Goal: Transaction & Acquisition: Purchase product/service

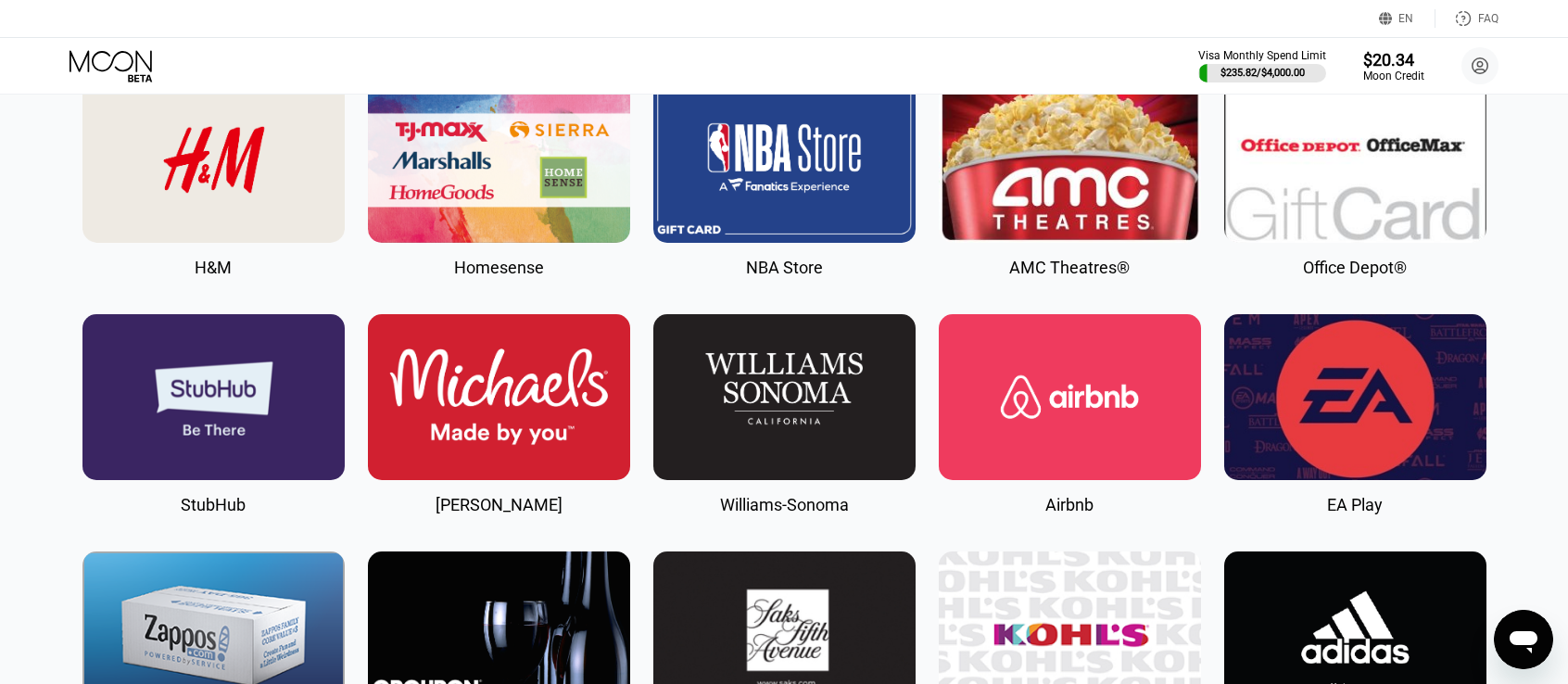
click at [236, 190] on img at bounding box center [213, 159] width 262 height 165
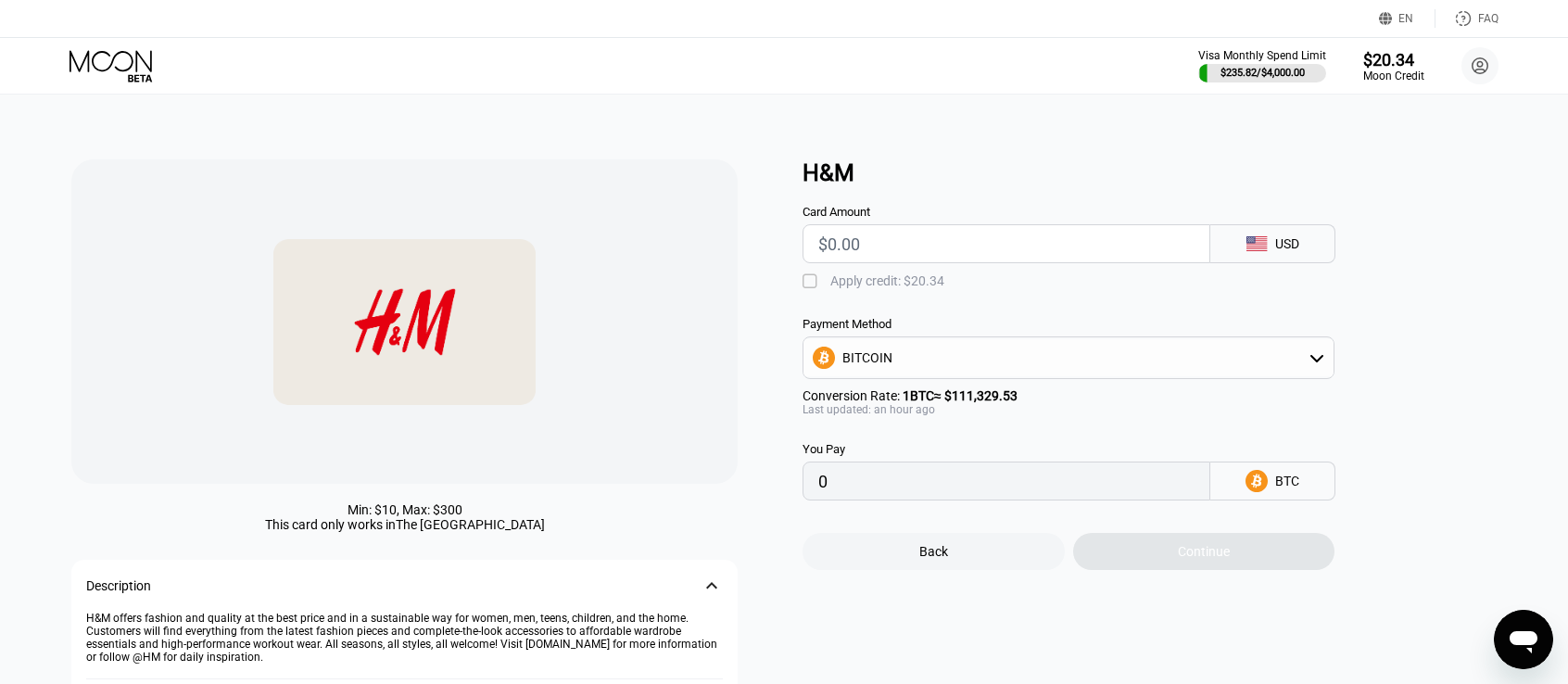
drag, startPoint x: 508, startPoint y: 293, endPoint x: 517, endPoint y: 299, distance: 10.8
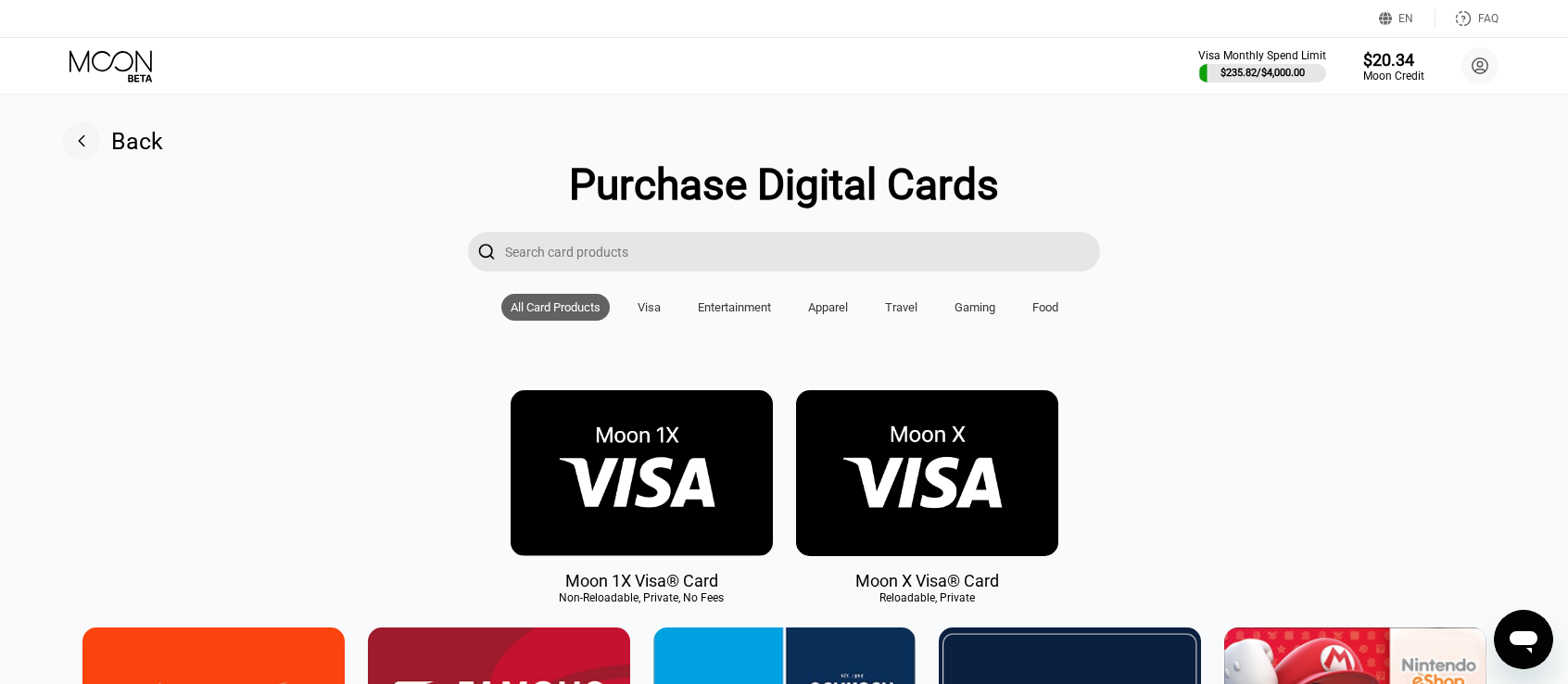
click at [604, 260] on input "Search card products" at bounding box center [803, 252] width 595 height 40
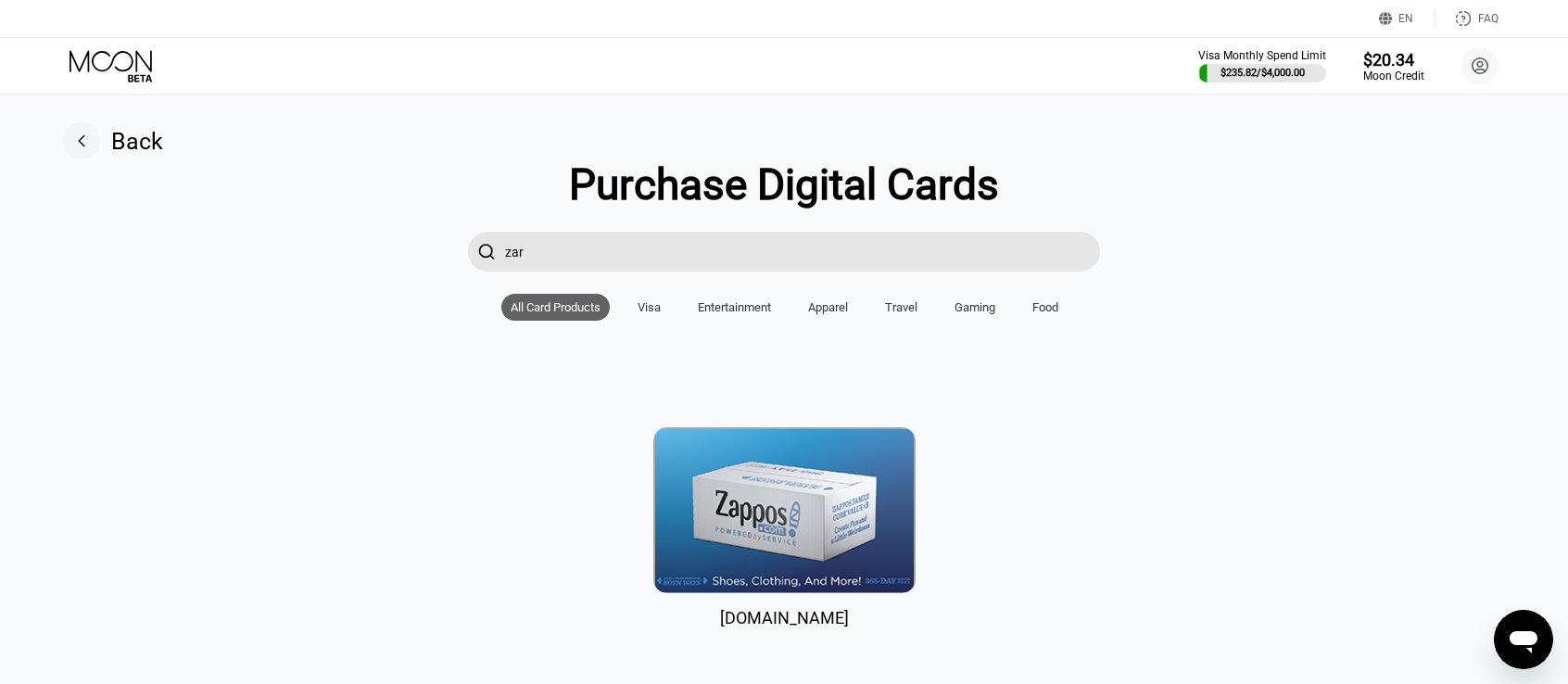
type input "zara"
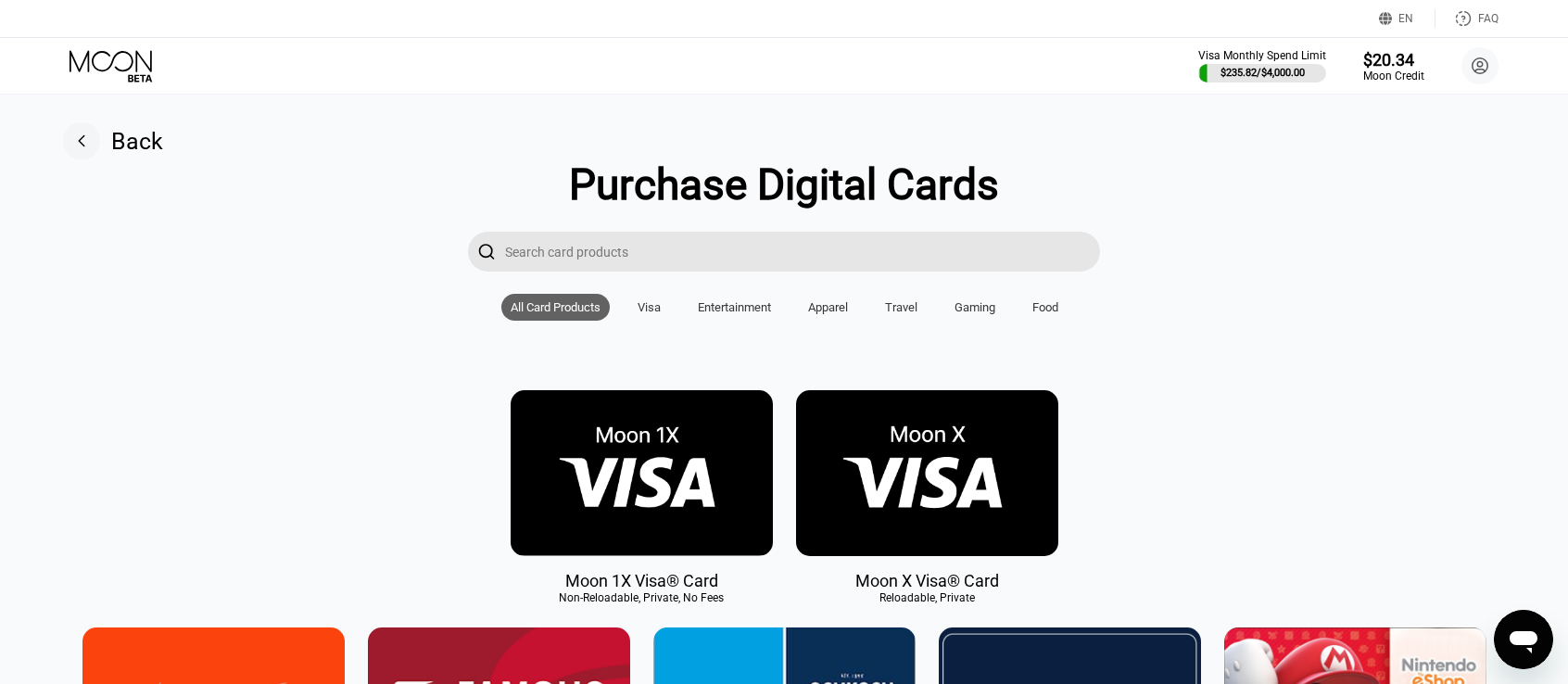
click at [974, 314] on div "Gaming" at bounding box center [975, 307] width 41 height 14
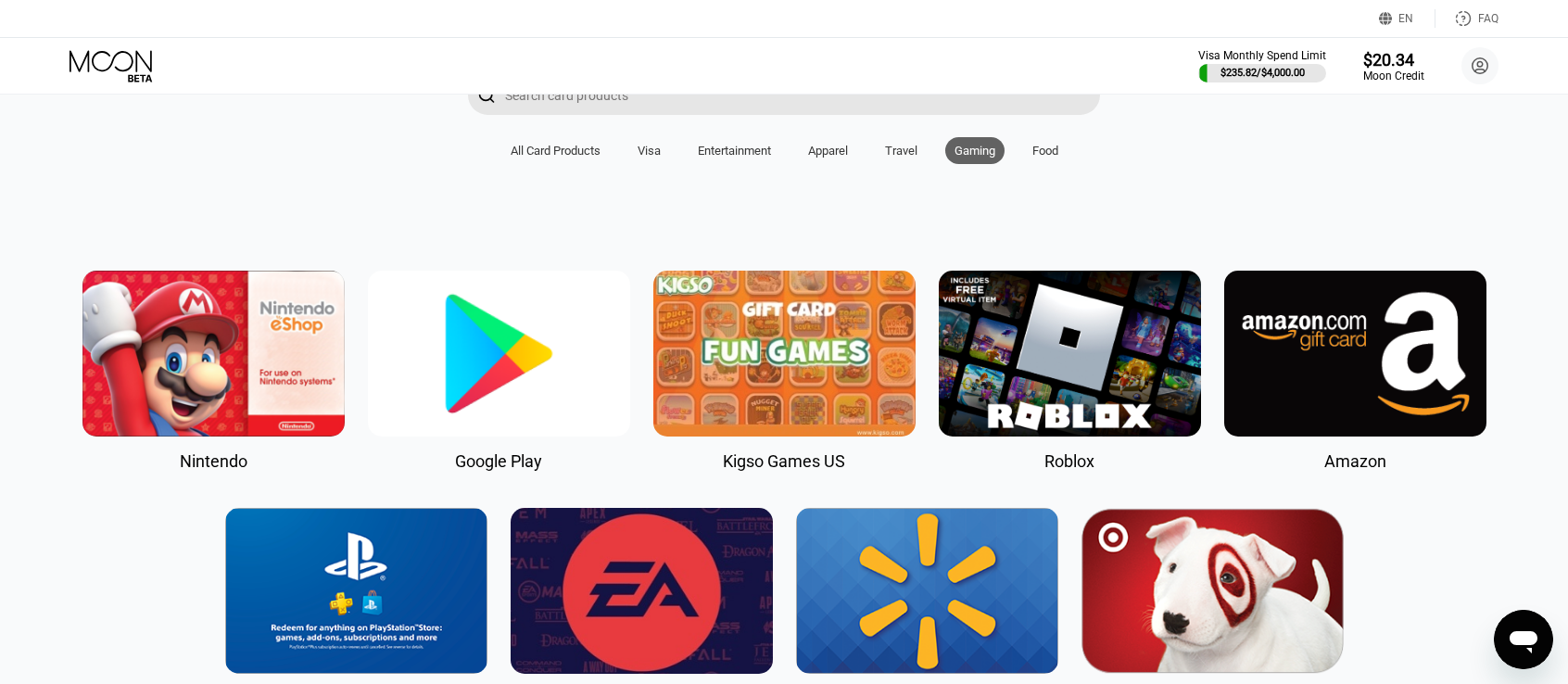
scroll to position [156, 0]
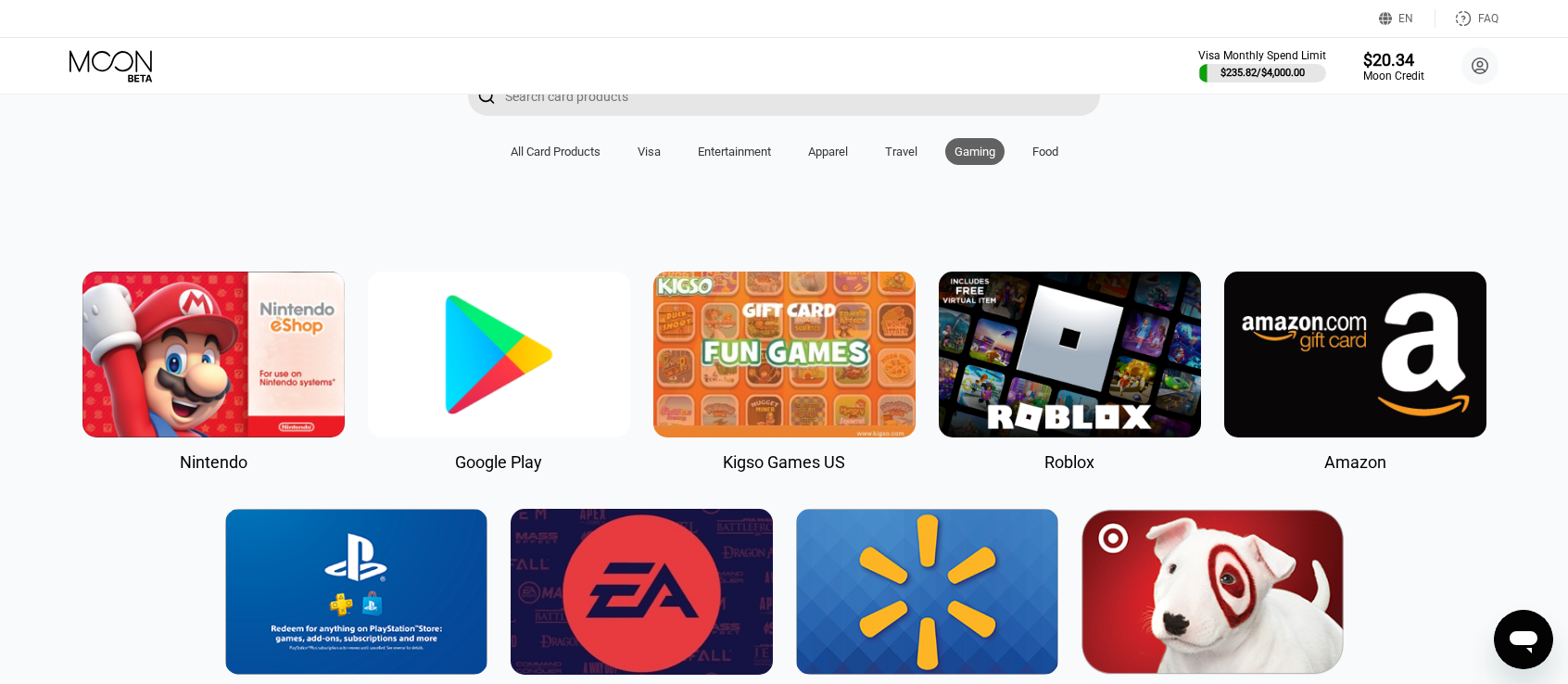
click at [888, 159] on div "Travel" at bounding box center [901, 151] width 33 height 14
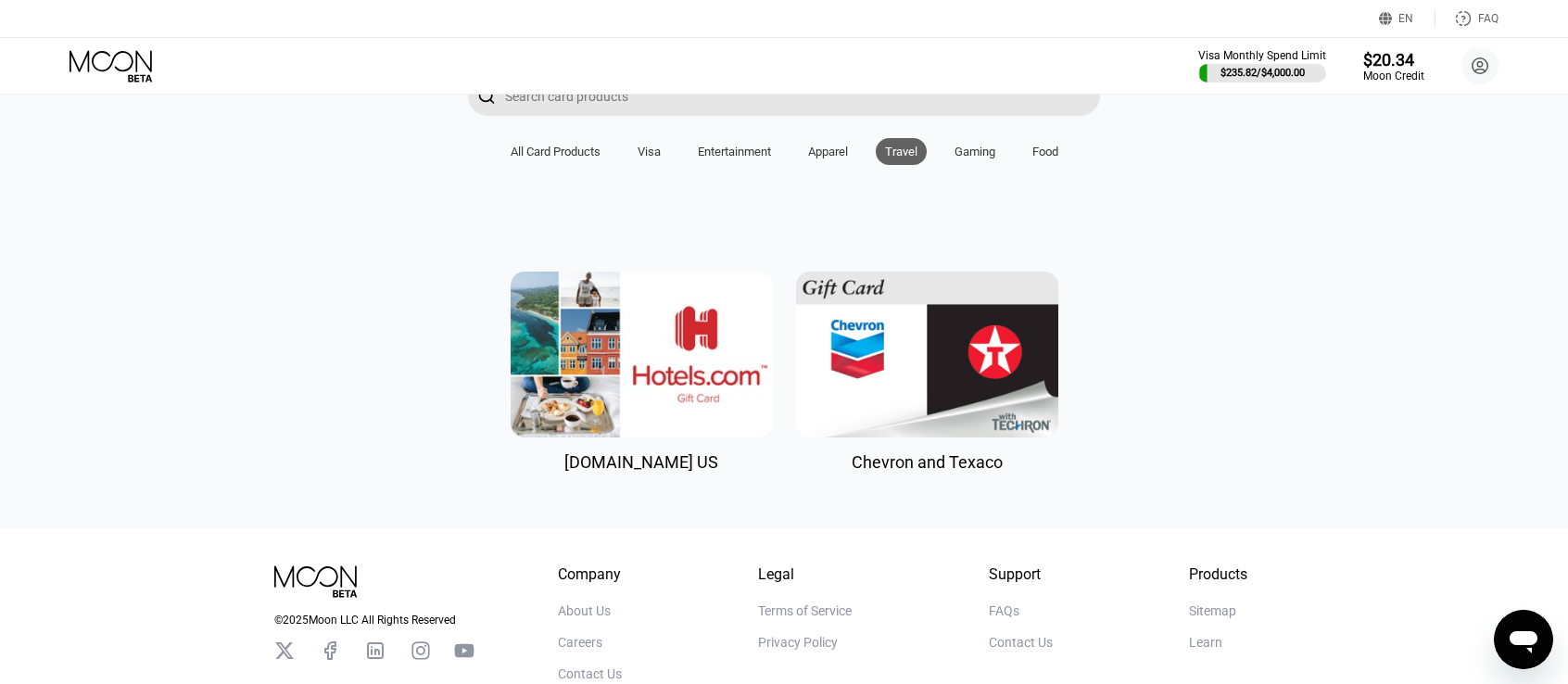
click at [824, 159] on div "Apparel" at bounding box center [828, 151] width 40 height 14
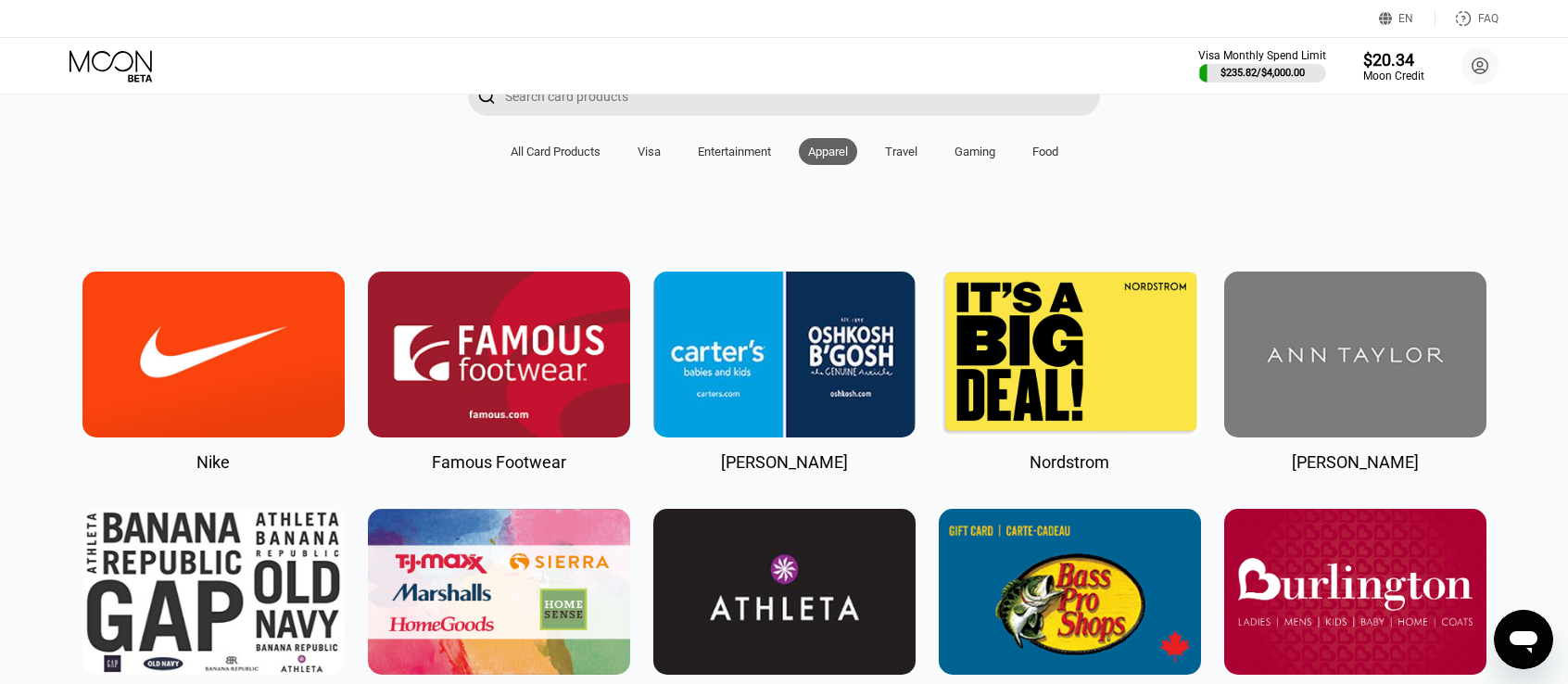
click at [1037, 159] on div "Food" at bounding box center [1045, 151] width 26 height 14
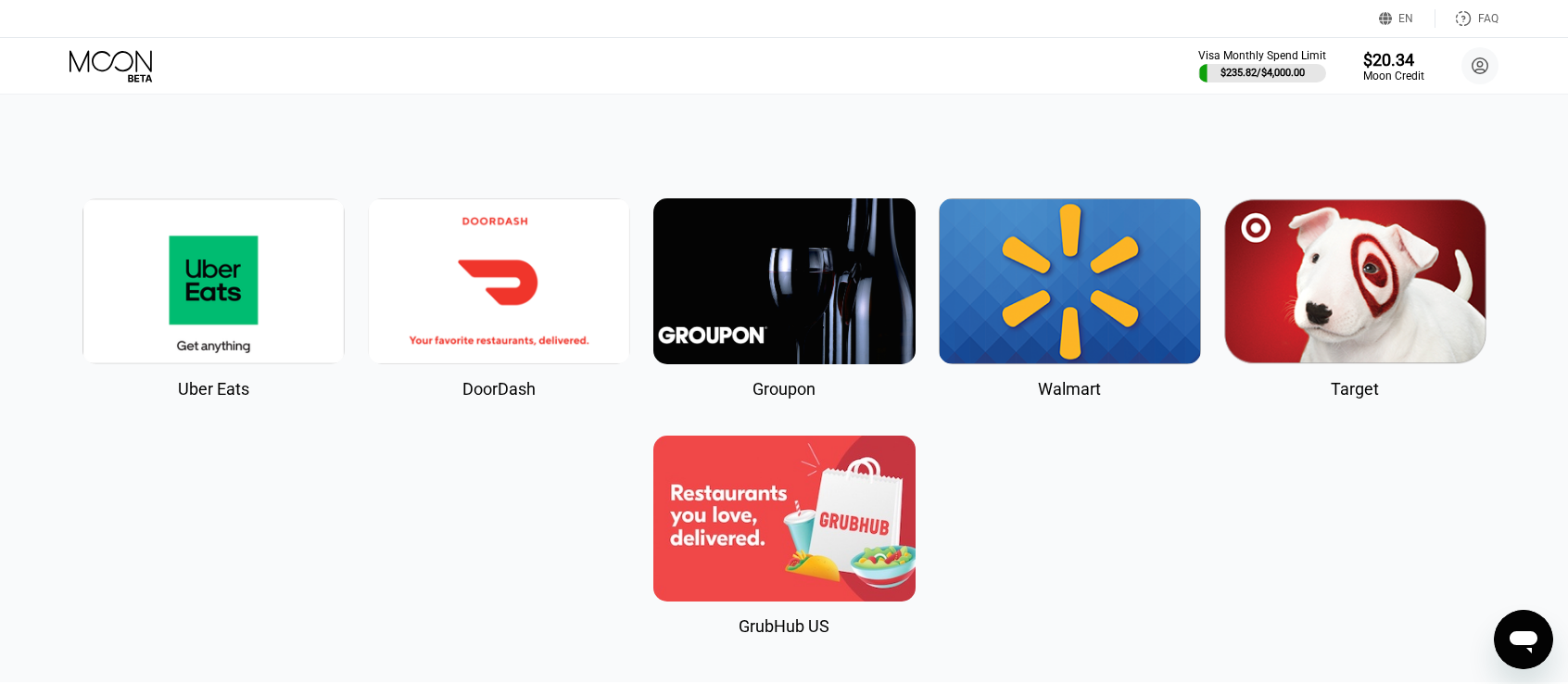
scroll to position [249, 0]
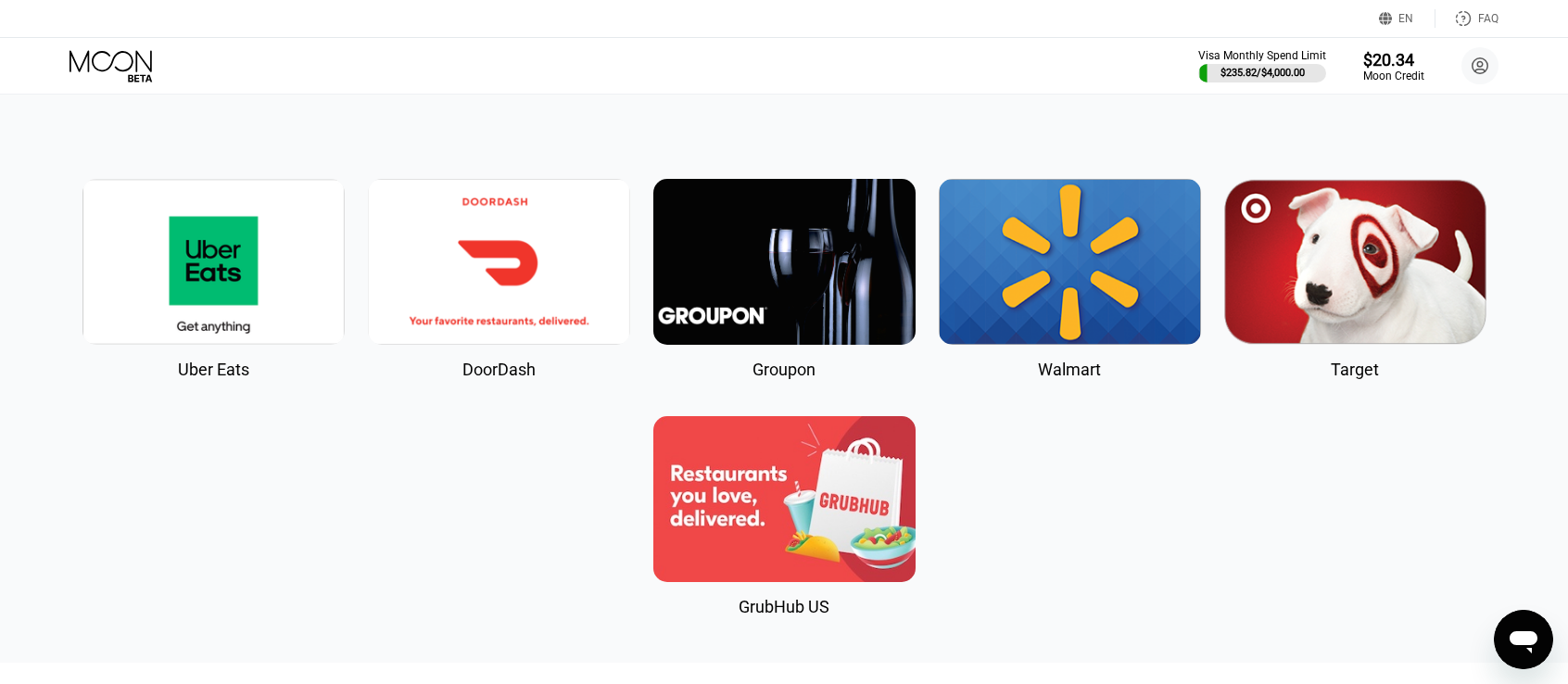
click at [1088, 284] on img at bounding box center [1070, 261] width 262 height 165
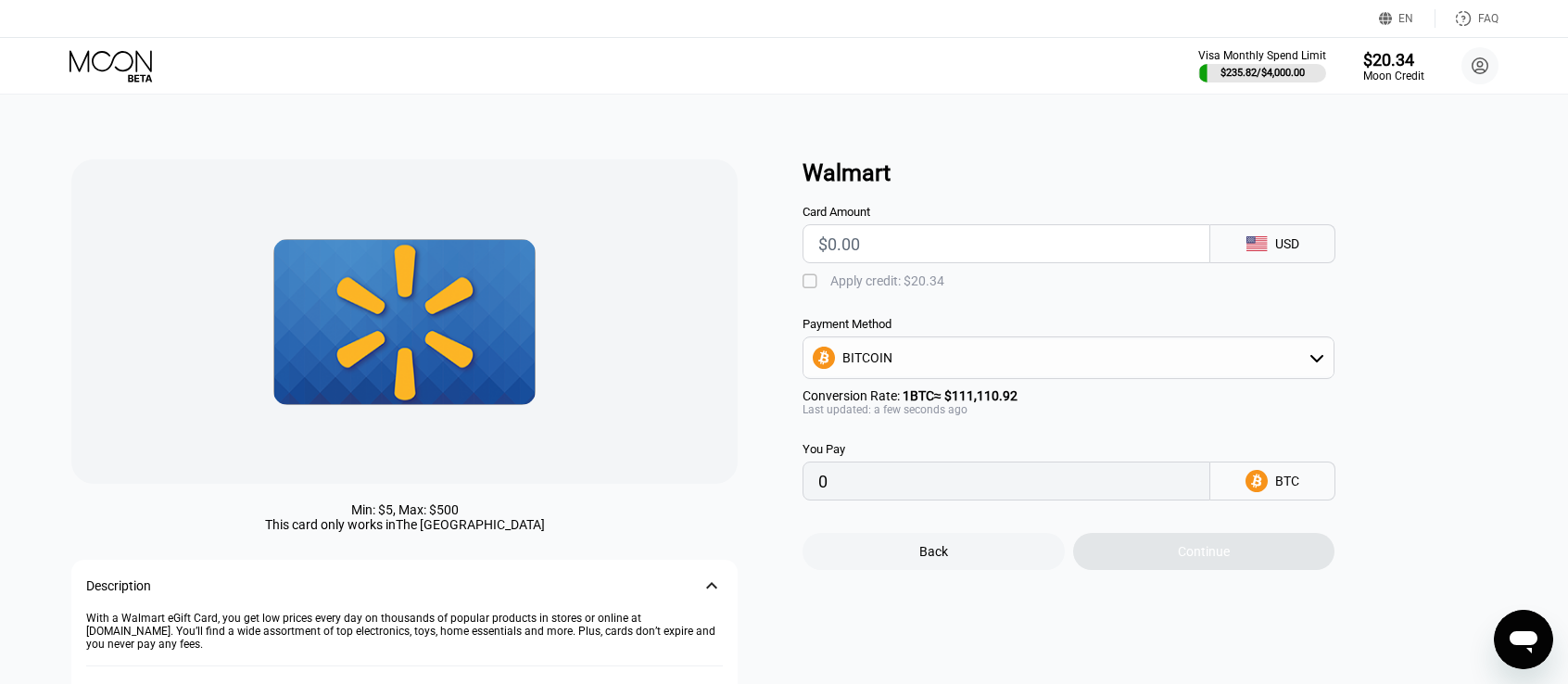
click at [944, 253] on input "text" at bounding box center [1006, 243] width 376 height 37
click at [942, 363] on div "BITCOIN" at bounding box center [1069, 358] width 530 height 37
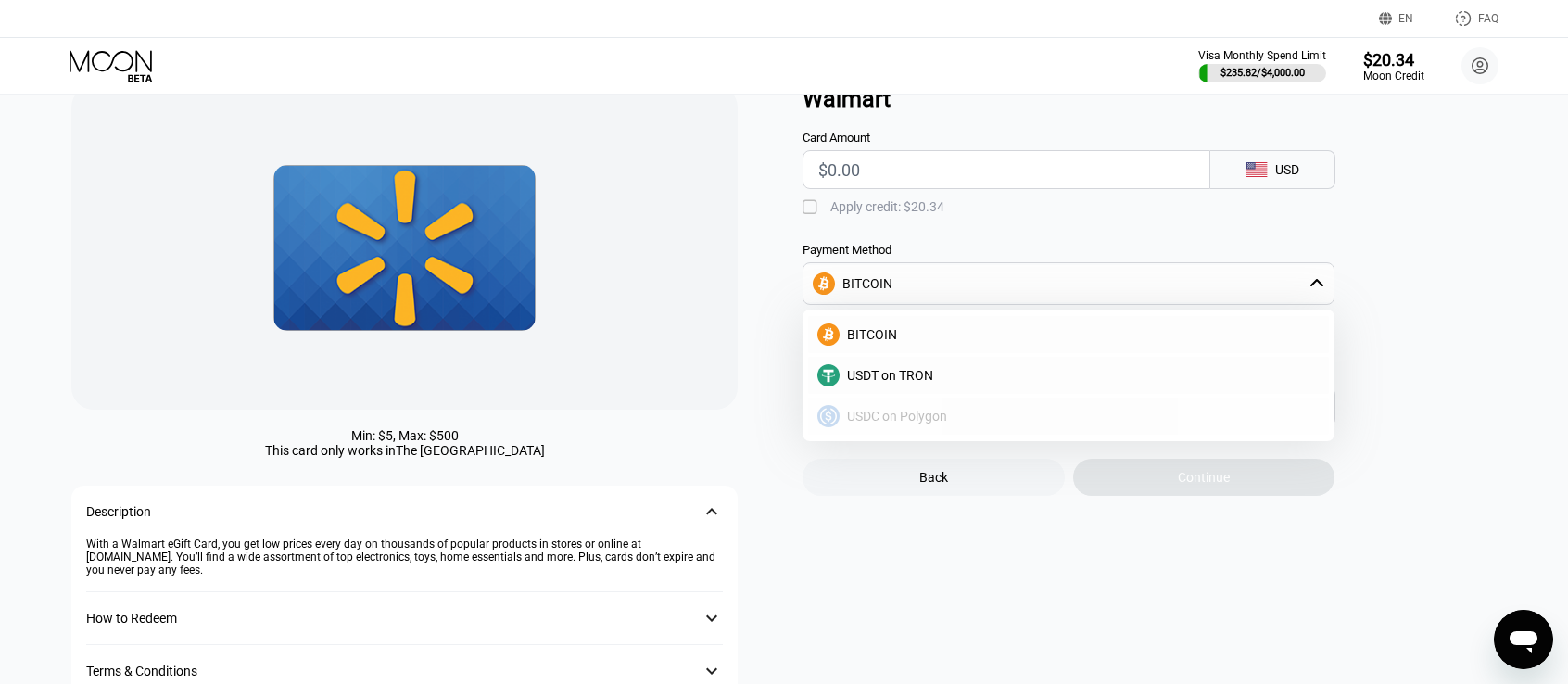
scroll to position [93, 0]
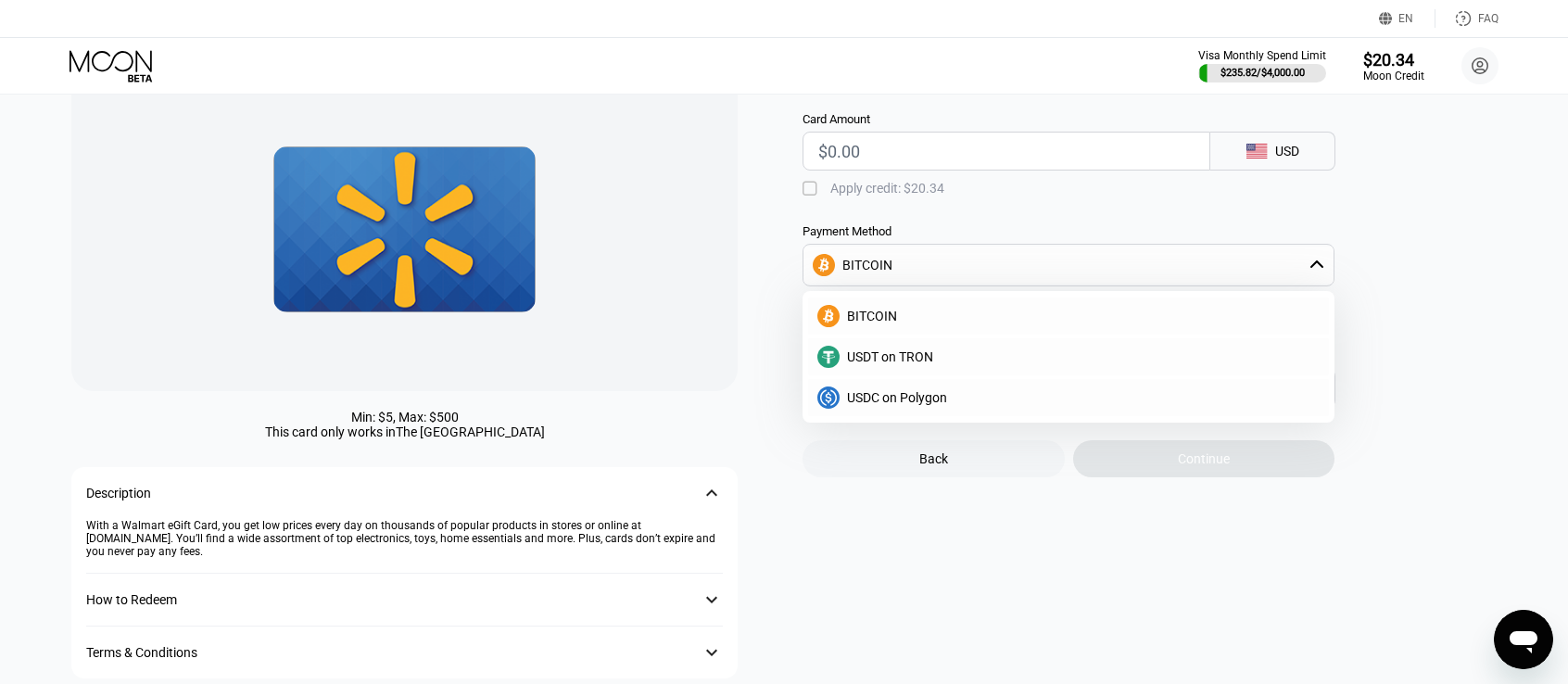
click at [1376, 403] on div "You Pay 0 BTC" at bounding box center [1099, 365] width 593 height 84
click at [1115, 276] on div "BITCOIN" at bounding box center [1069, 265] width 530 height 37
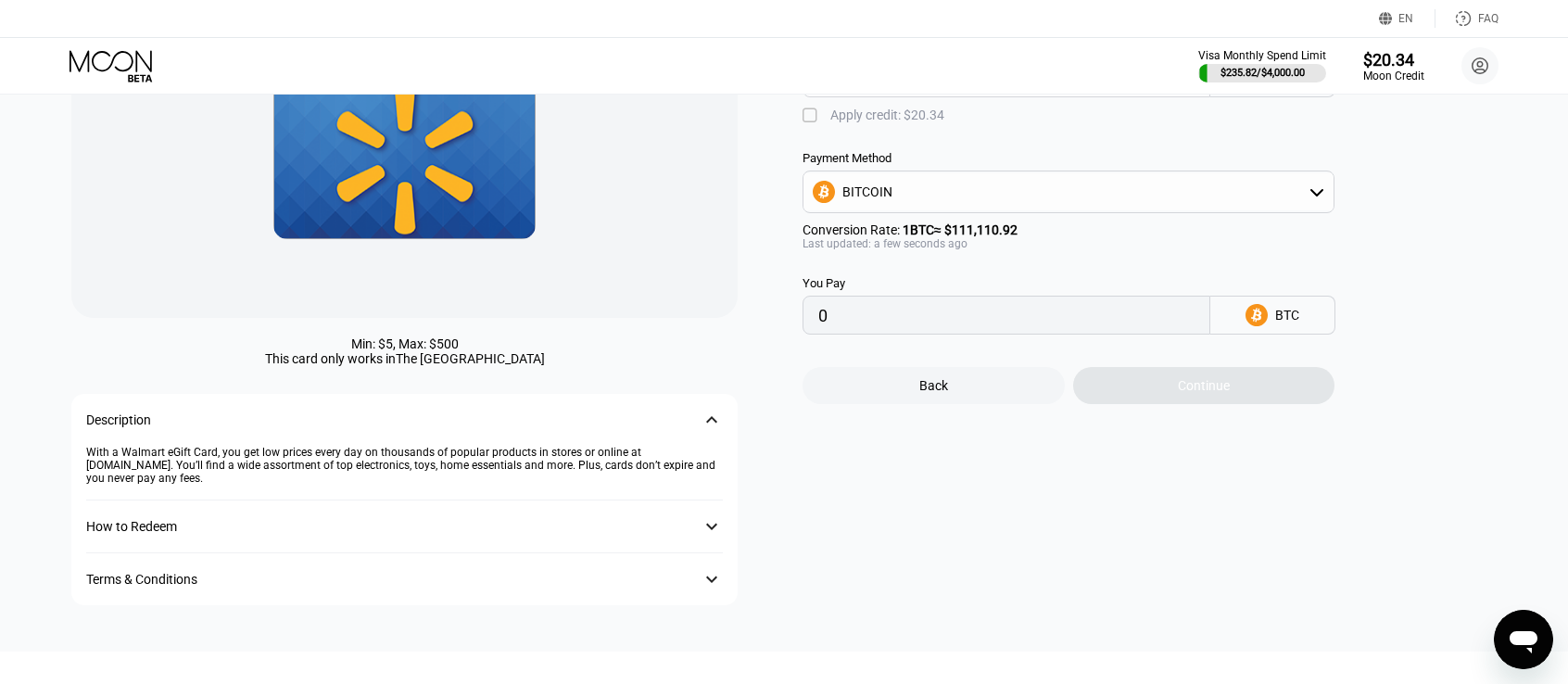
scroll to position [186, 0]
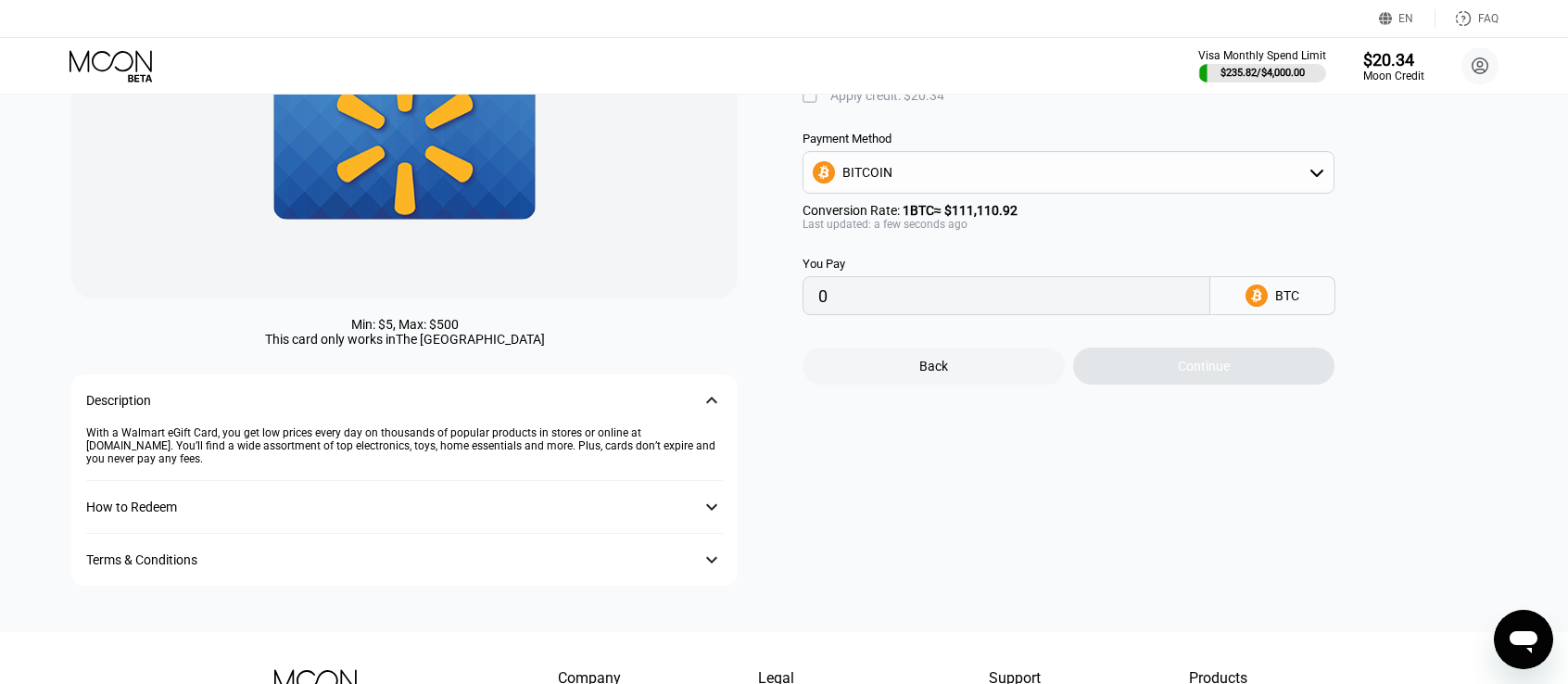
click at [476, 500] on div "How to Redeem 󰅀" at bounding box center [405, 507] width 637 height 53
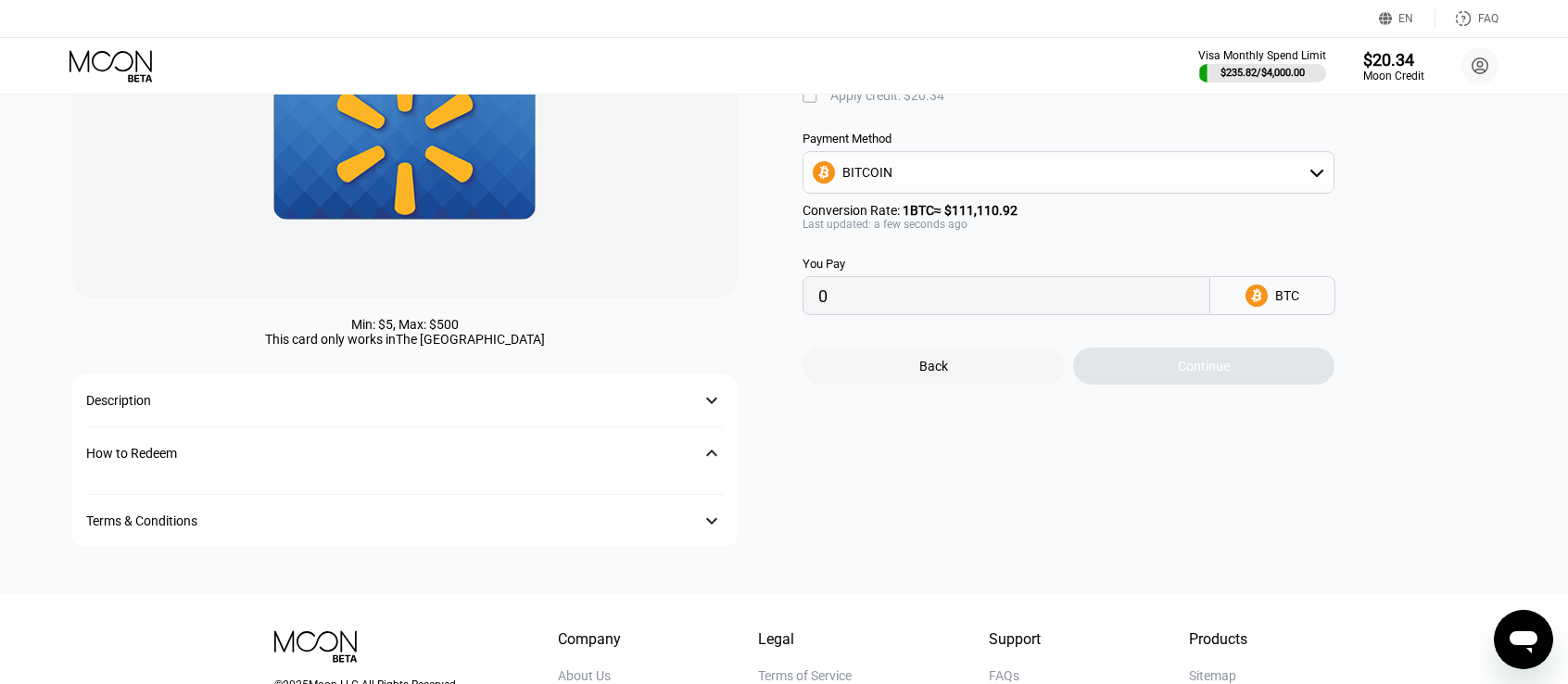
click at [521, 451] on div "How to Redeem" at bounding box center [386, 453] width 600 height 15
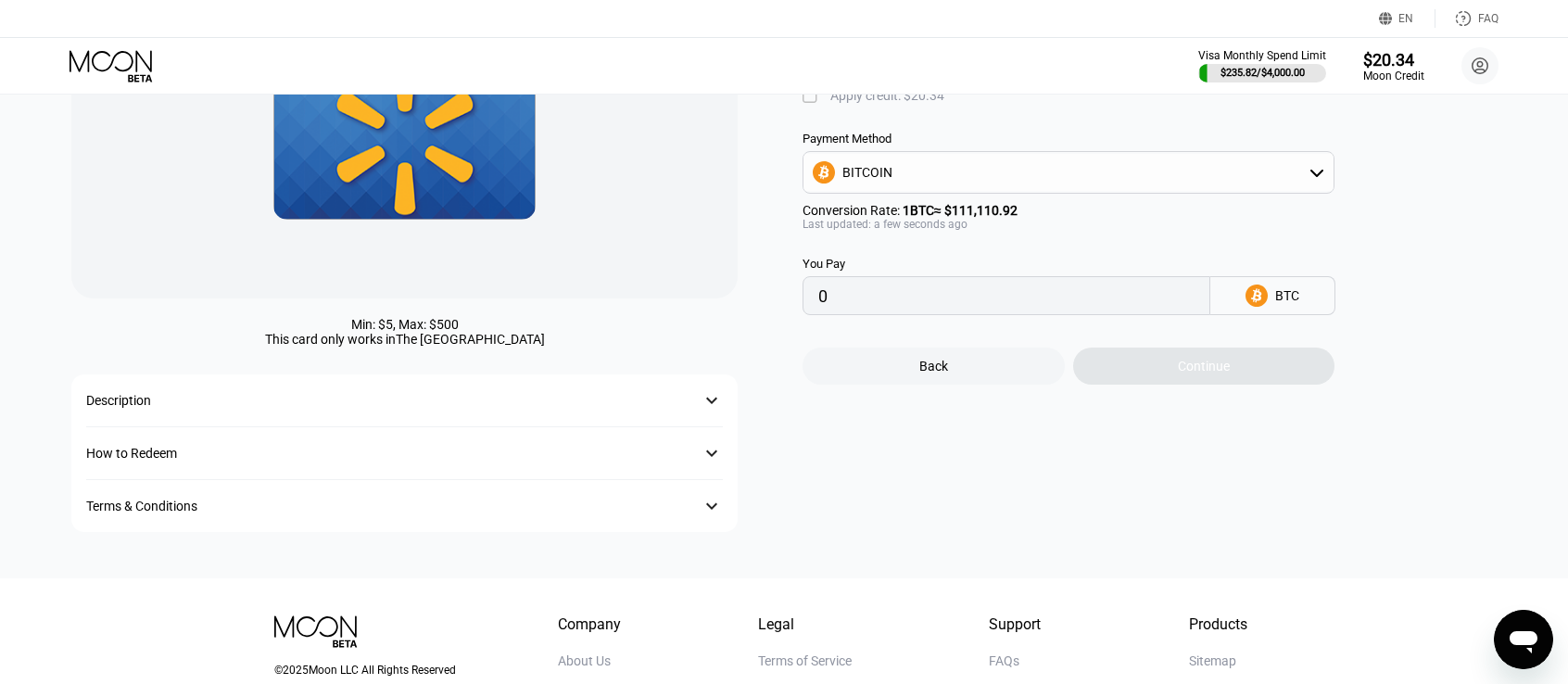
click at [539, 458] on div "How to Redeem" at bounding box center [386, 453] width 600 height 15
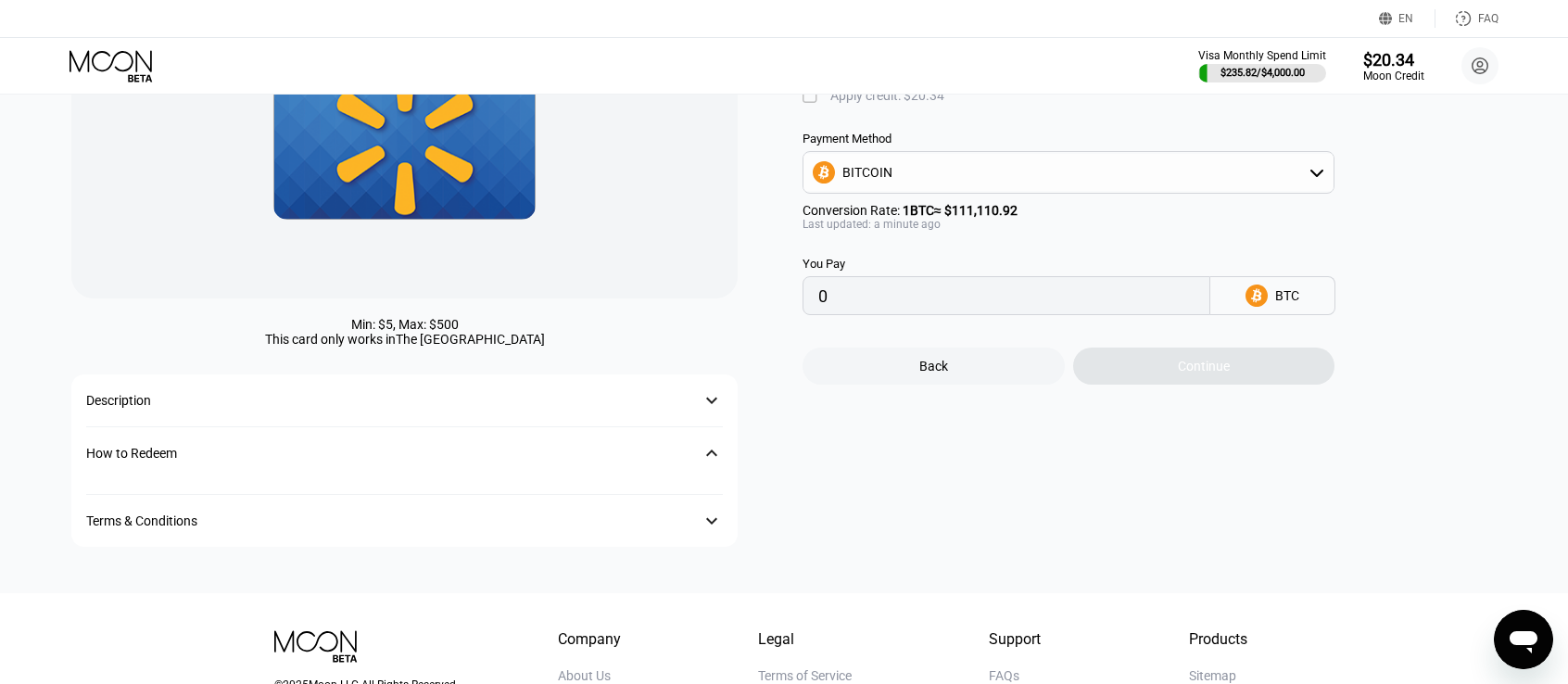
drag, startPoint x: 1382, startPoint y: 523, endPoint x: 1112, endPoint y: 466, distance: 276.0
click at [1382, 523] on div "Walmart Card Amount USD  Apply credit: $20.34 Payment Method BITCOIN Conversio…" at bounding box center [1159, 260] width 713 height 573
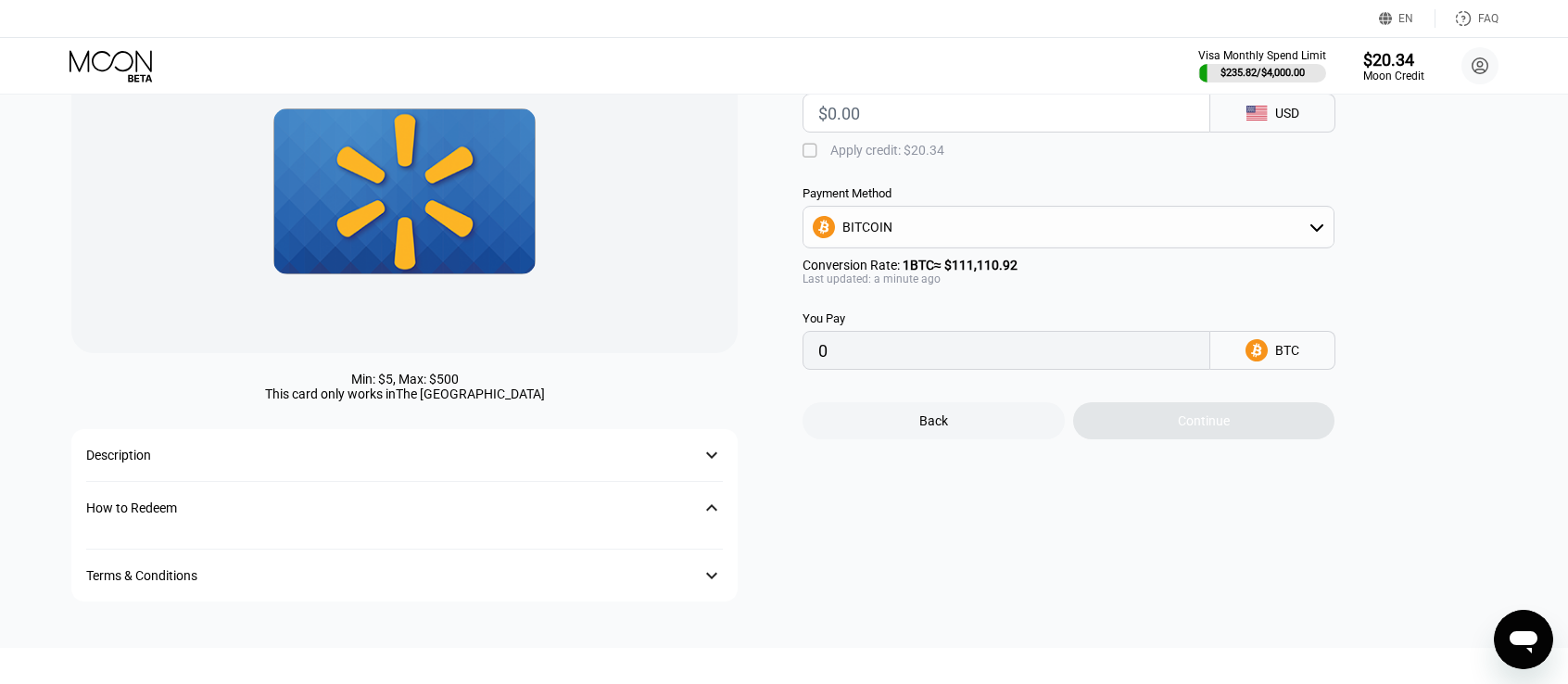
scroll to position [0, 0]
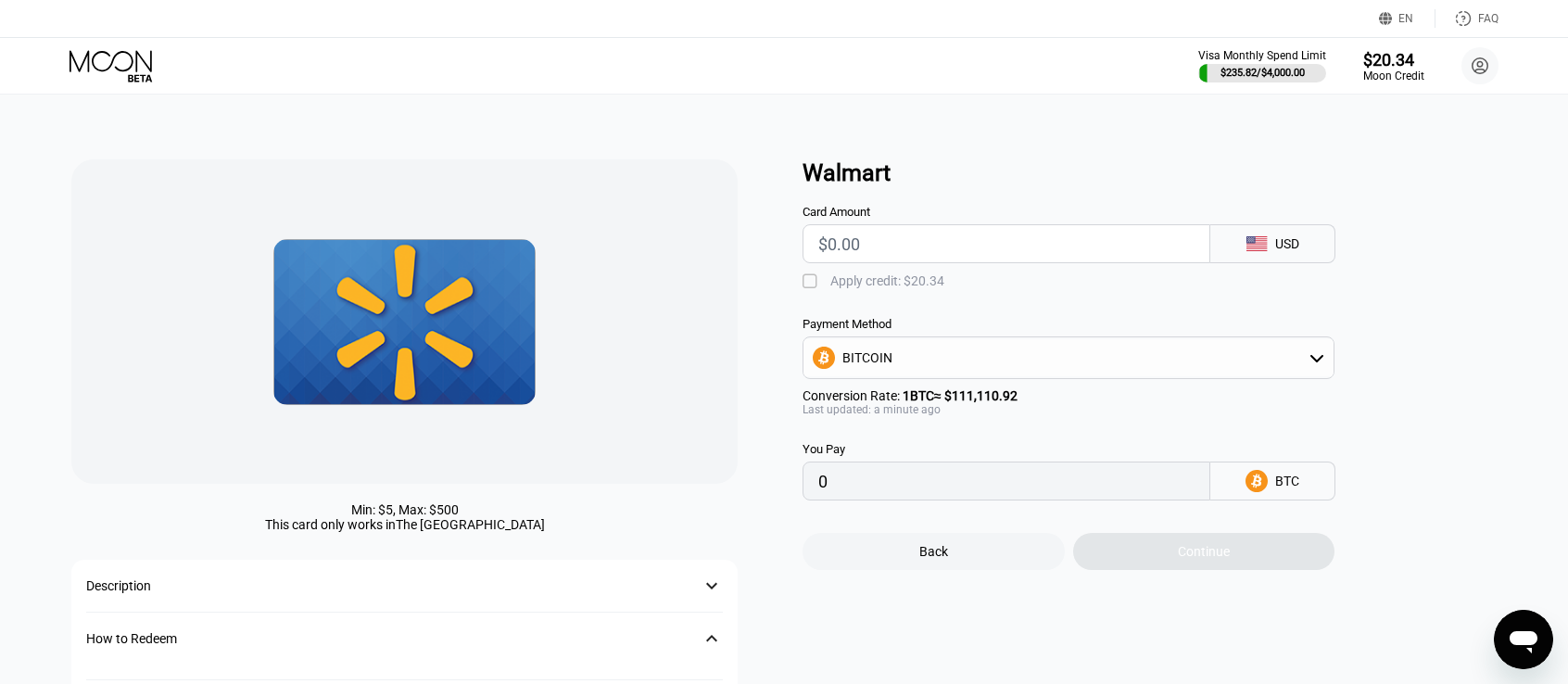
drag, startPoint x: 724, startPoint y: 306, endPoint x: 759, endPoint y: 316, distance: 36.4
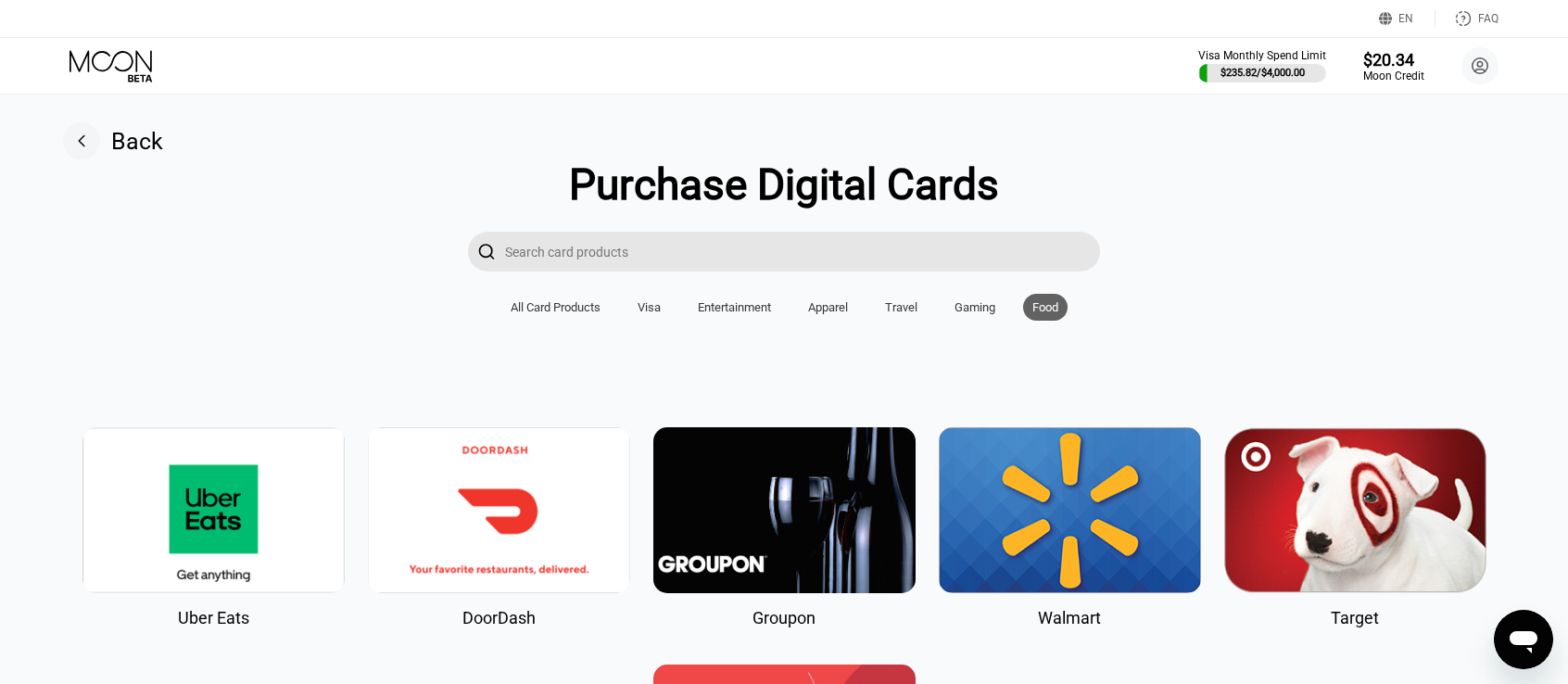
click at [641, 306] on div "Visa" at bounding box center [650, 307] width 42 height 27
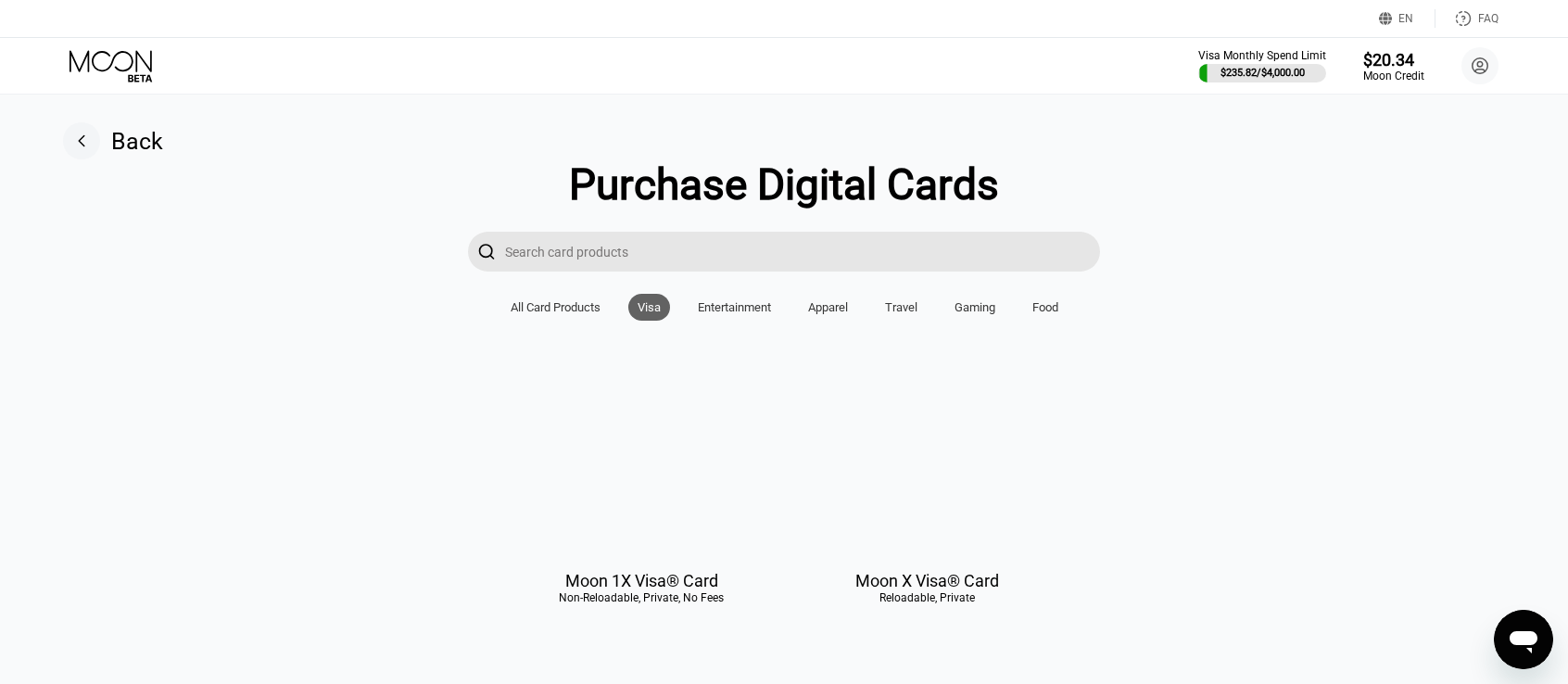
click at [719, 314] on div "Entertainment" at bounding box center [735, 307] width 74 height 14
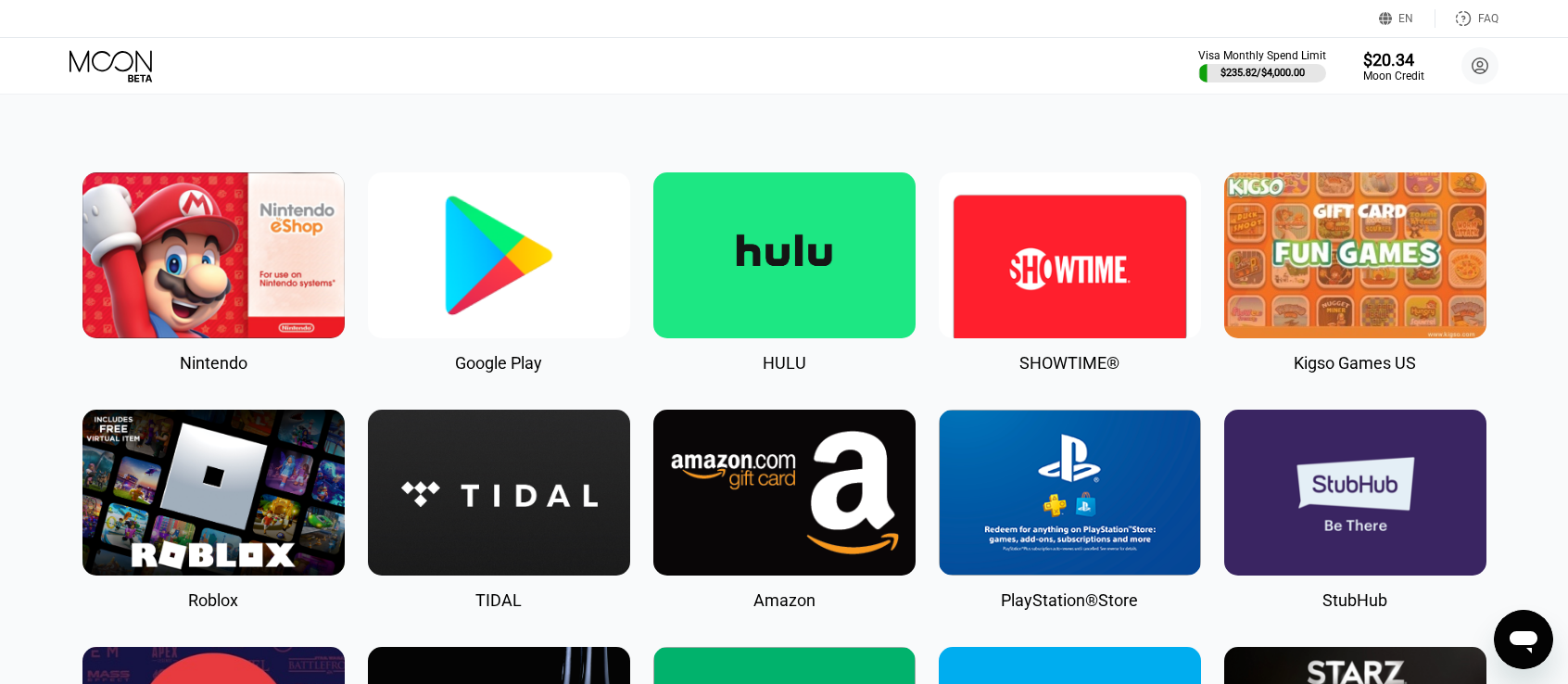
scroll to position [278, 0]
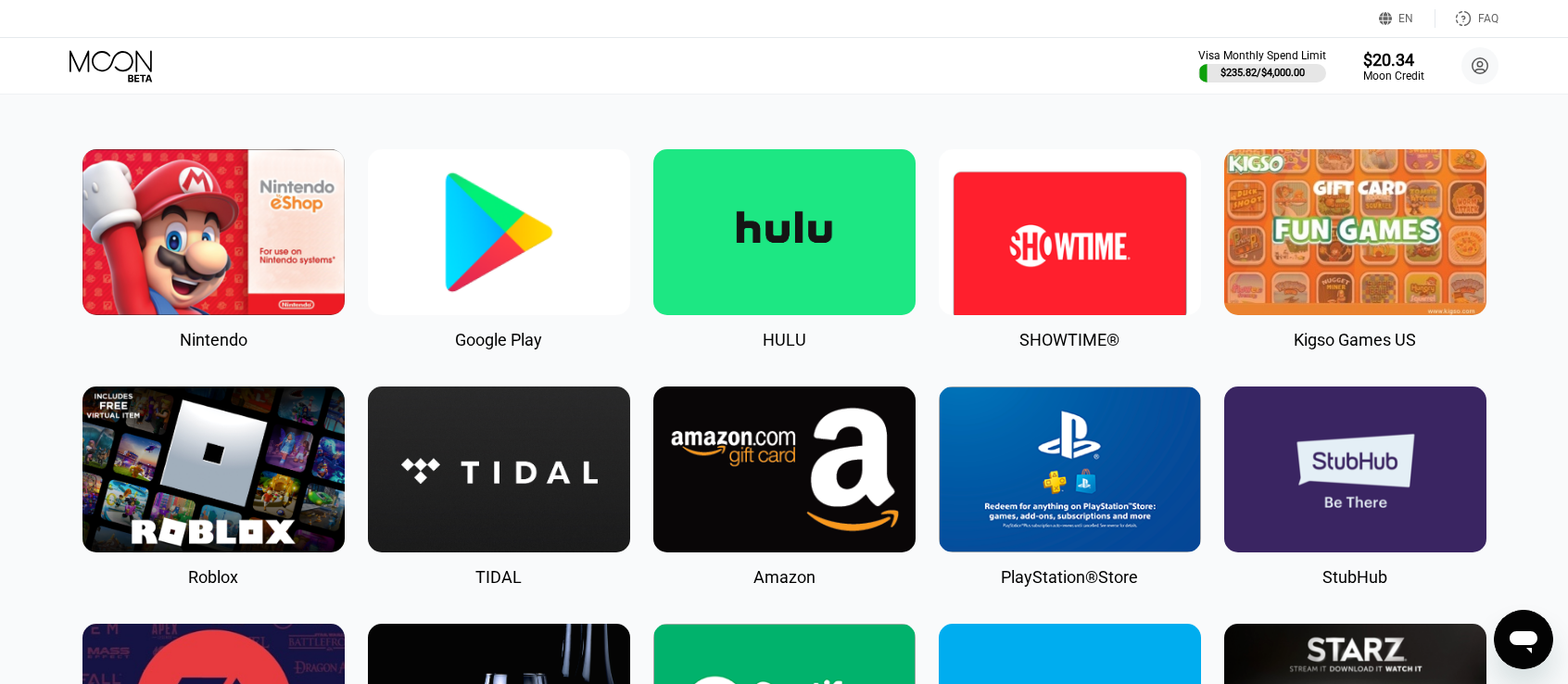
click at [497, 250] on img at bounding box center [499, 232] width 262 height 165
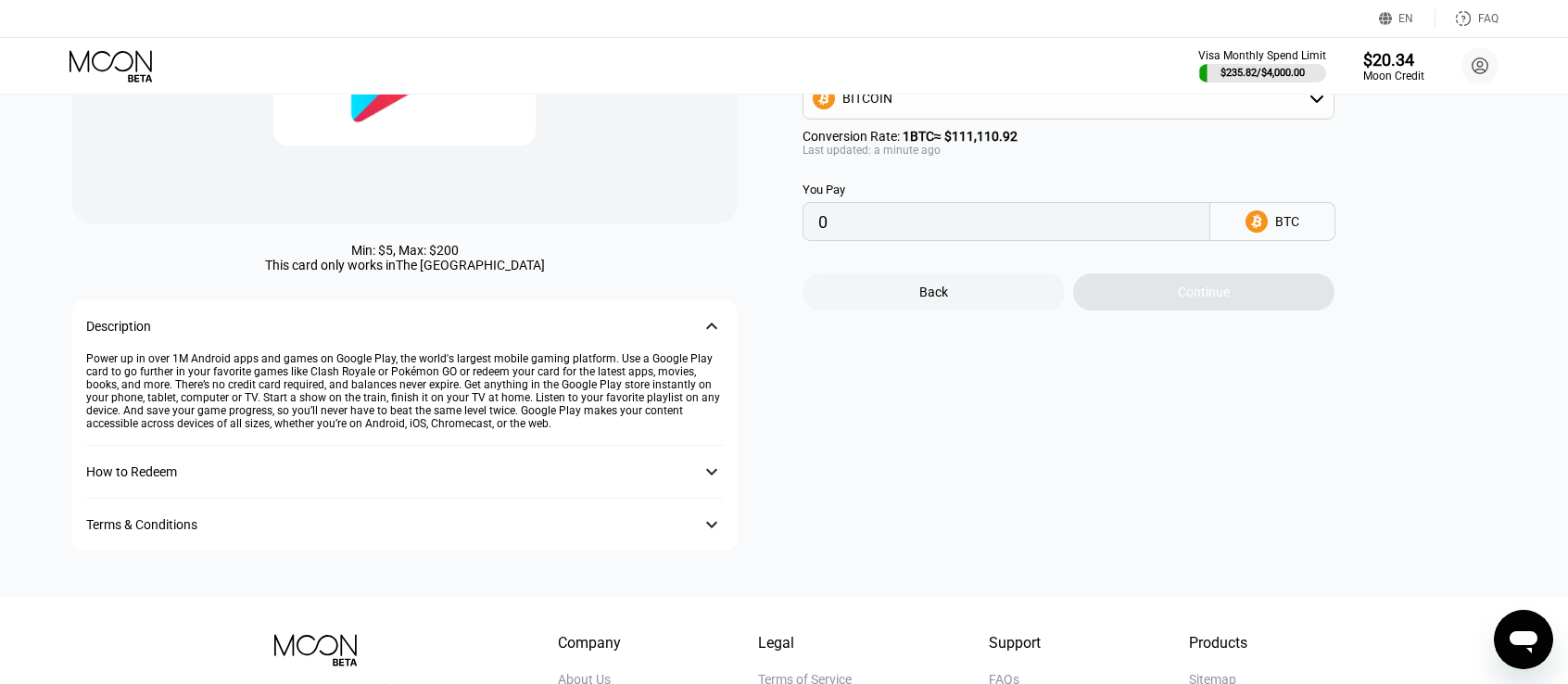
scroll to position [371, 0]
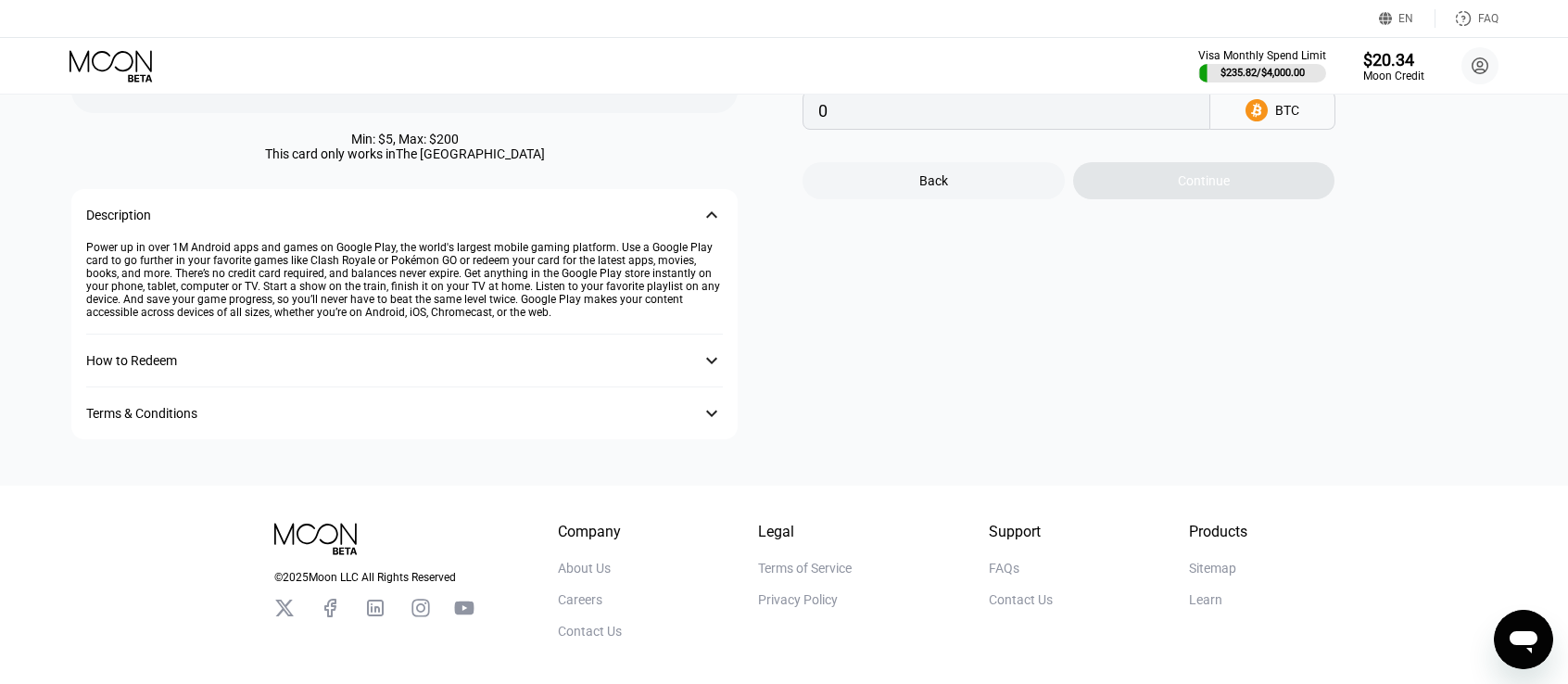
click at [602, 368] on div "How to Redeem" at bounding box center [386, 361] width 600 height 15
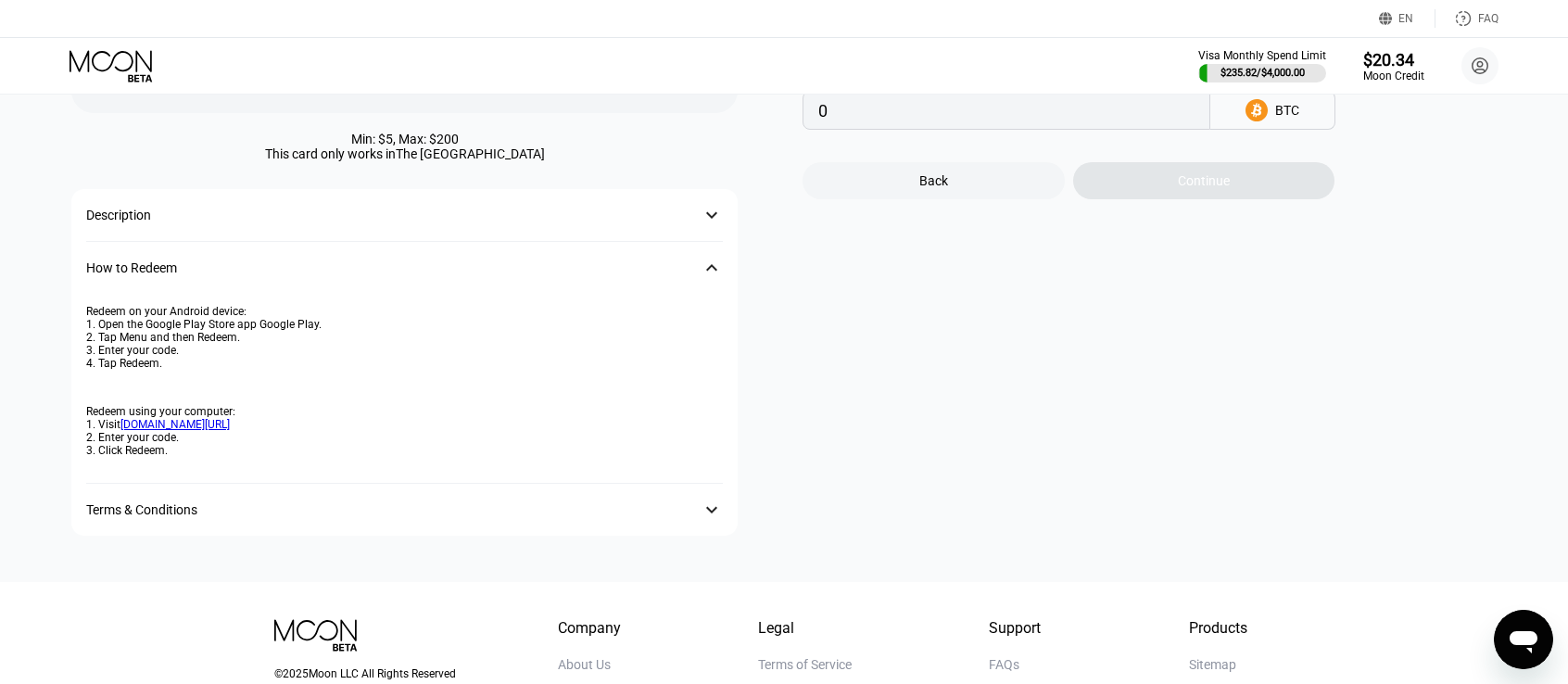
click at [673, 263] on div "How to Redeem 󰅀" at bounding box center [405, 268] width 637 height 52
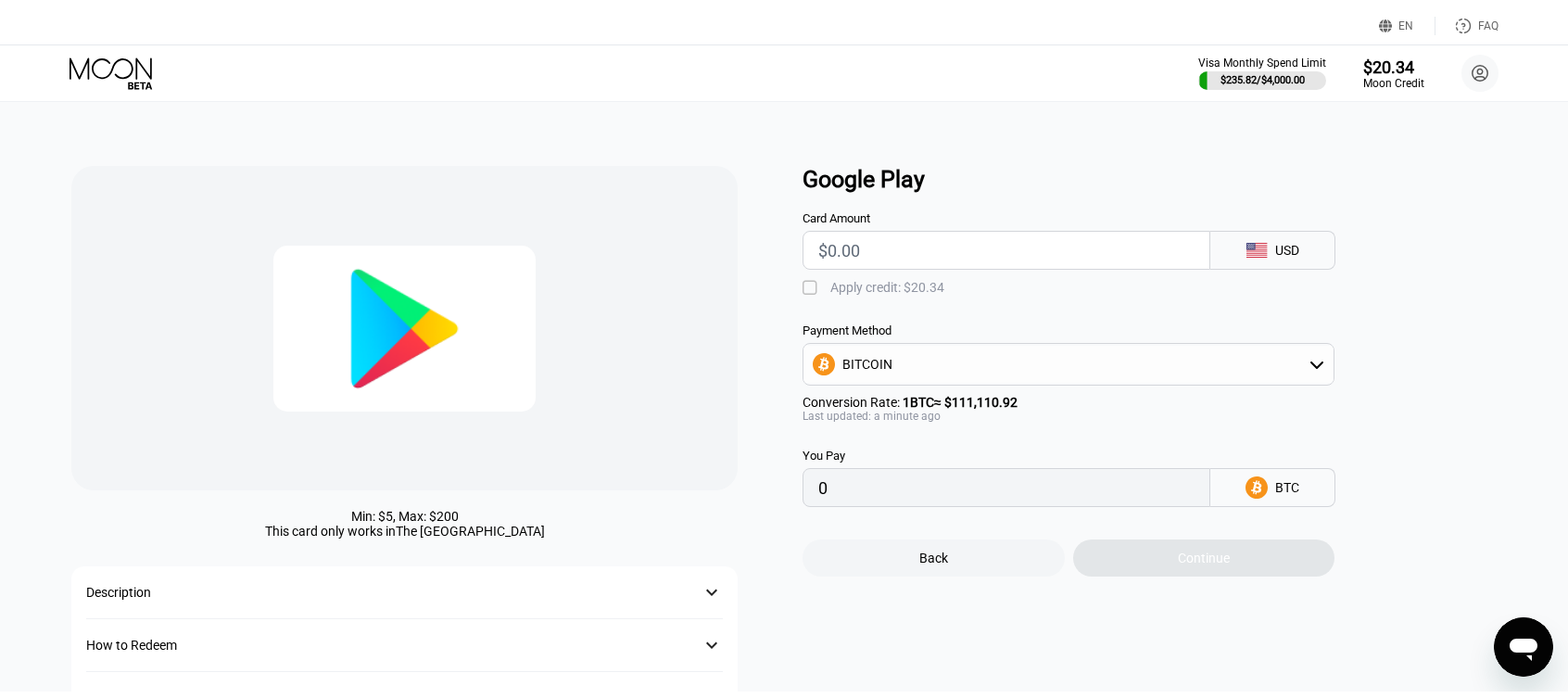
scroll to position [0, 0]
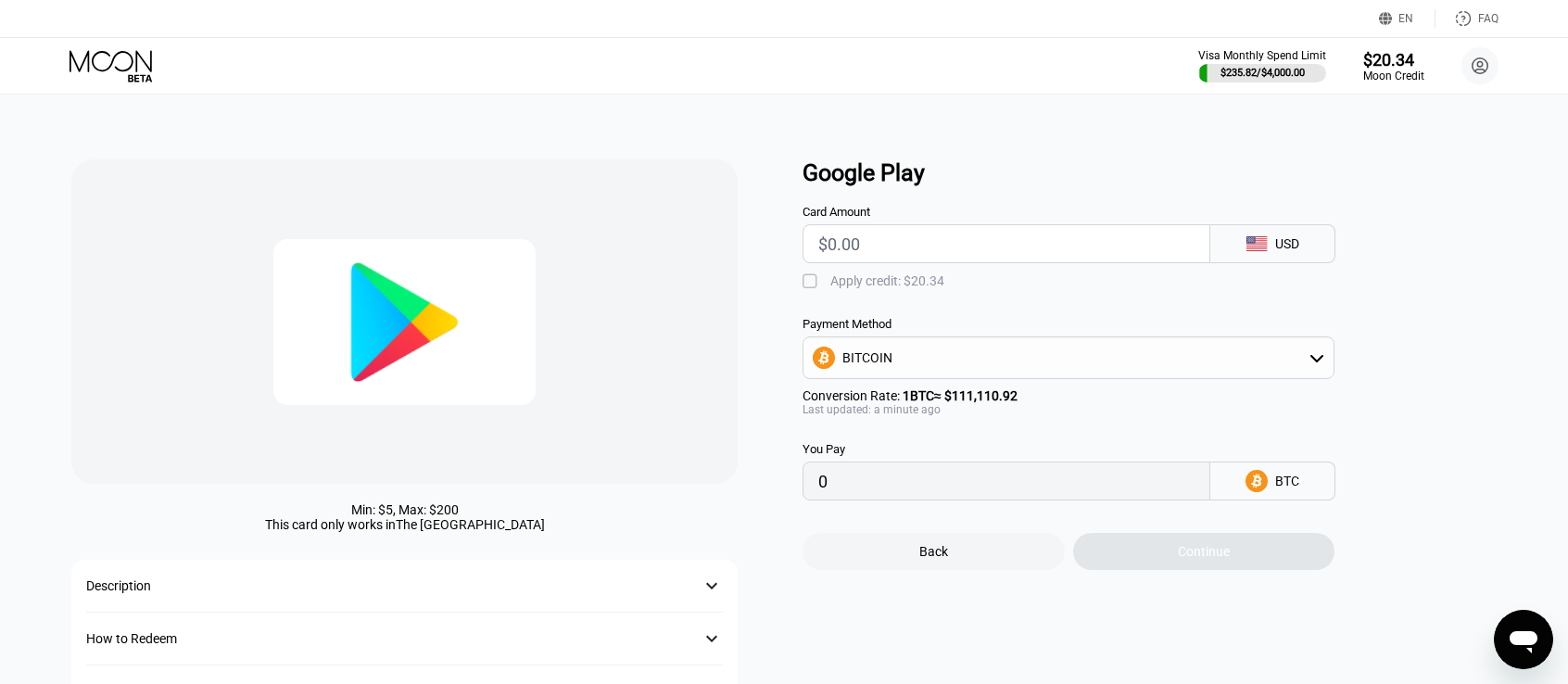
click at [886, 254] on input "text" at bounding box center [1006, 243] width 376 height 37
type input "$1"
type input "0.00000901"
type input "$10"
type input "0.00009001"
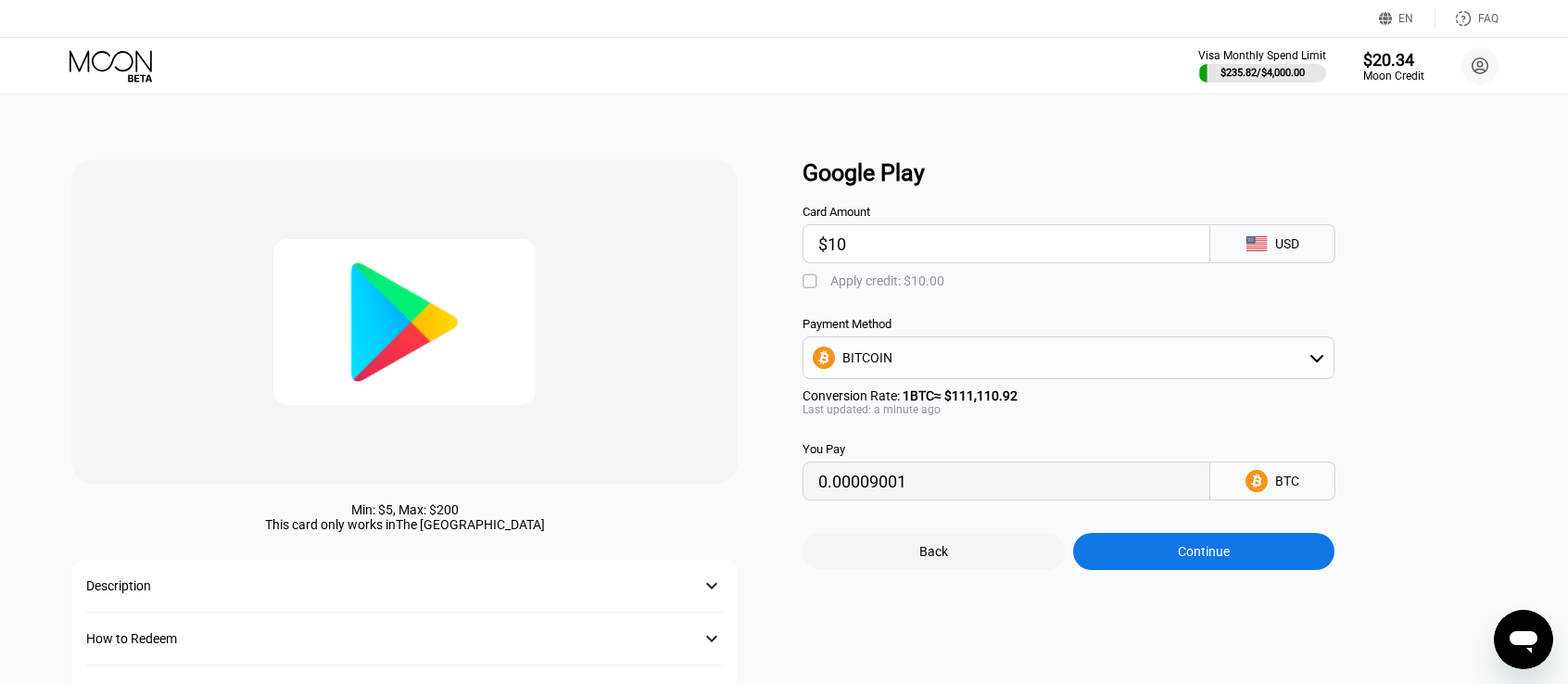
type input "$100"
type input "0.00090001"
click at [777, 254] on div "Min: $ 5 , Max: $ 200 This card only works in The United States Description 󰅀 H…" at bounding box center [784, 438] width 1425 height 558
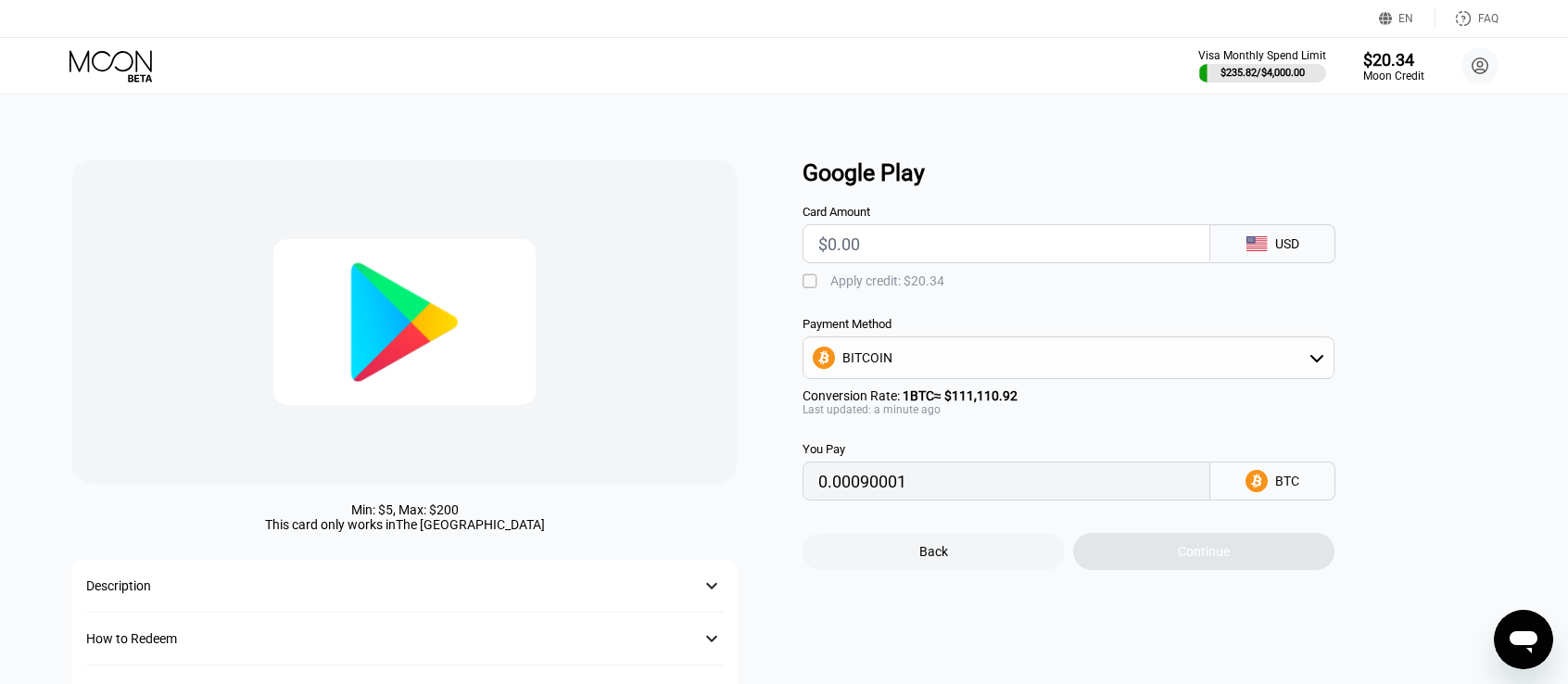
type input "0"
click at [111, 55] on icon at bounding box center [113, 66] width 86 height 33
